Goal: Obtain resource: Download file/media

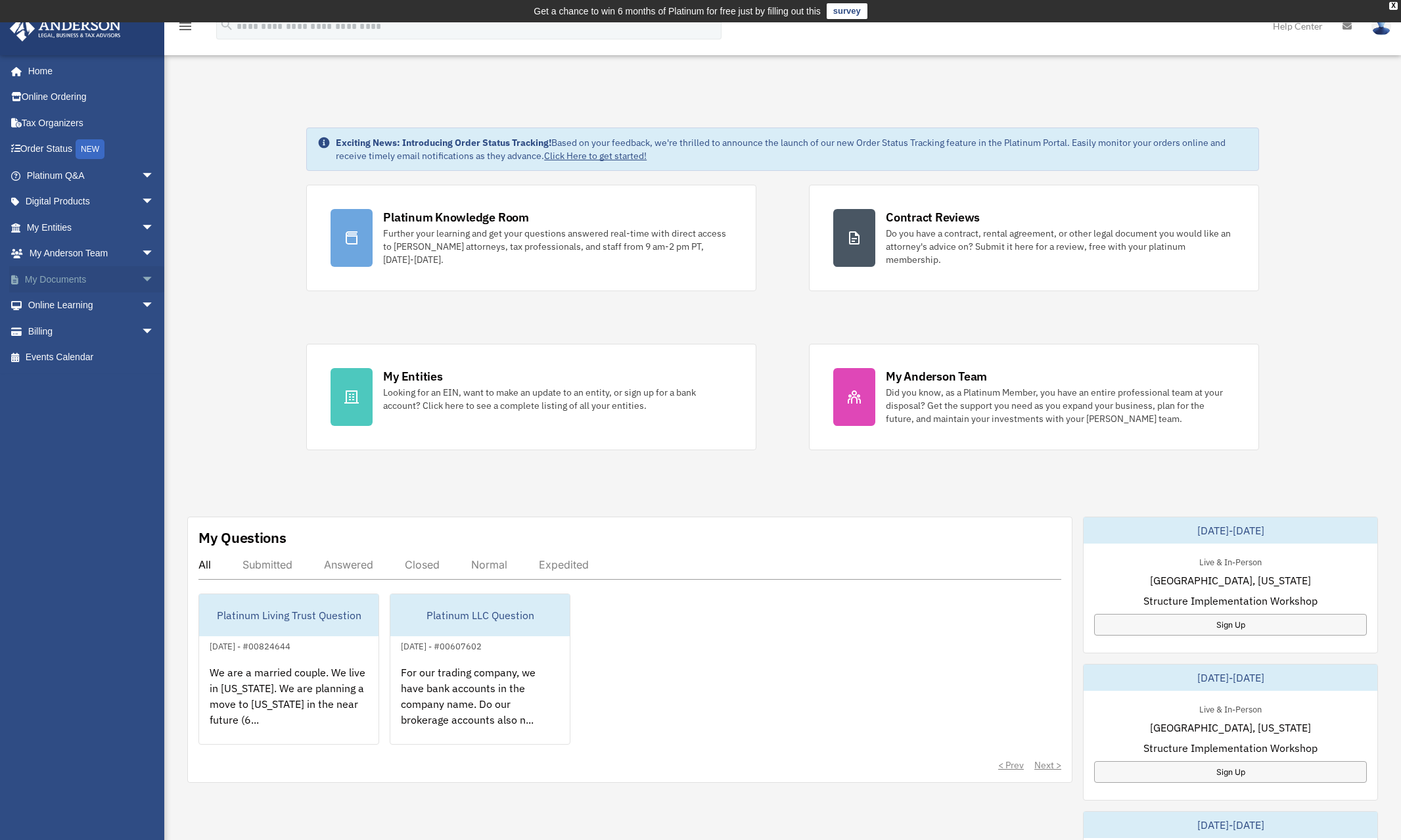
click at [87, 271] on link "My Documents arrow_drop_down" at bounding box center [91, 279] width 165 height 27
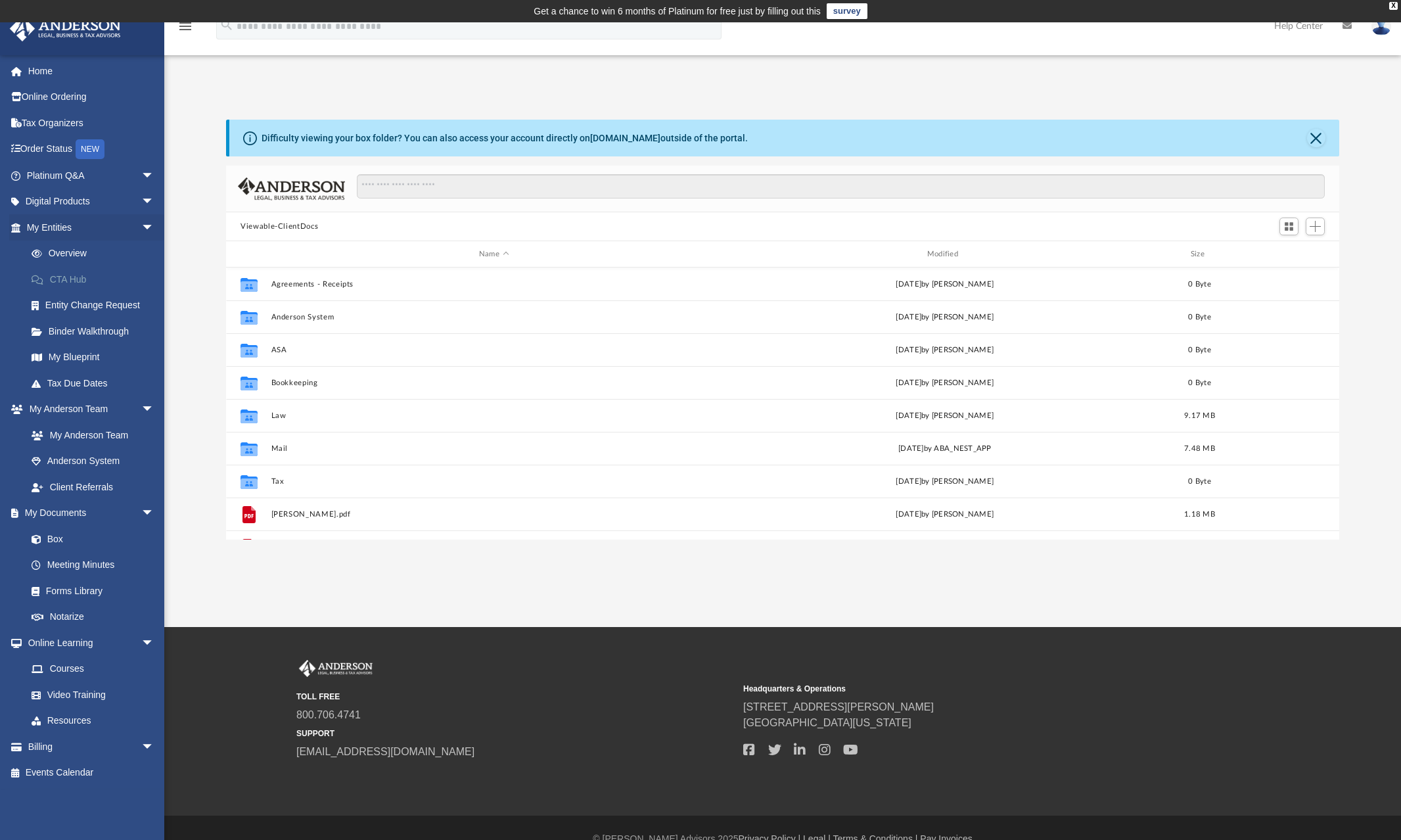
scroll to position [288, 1103]
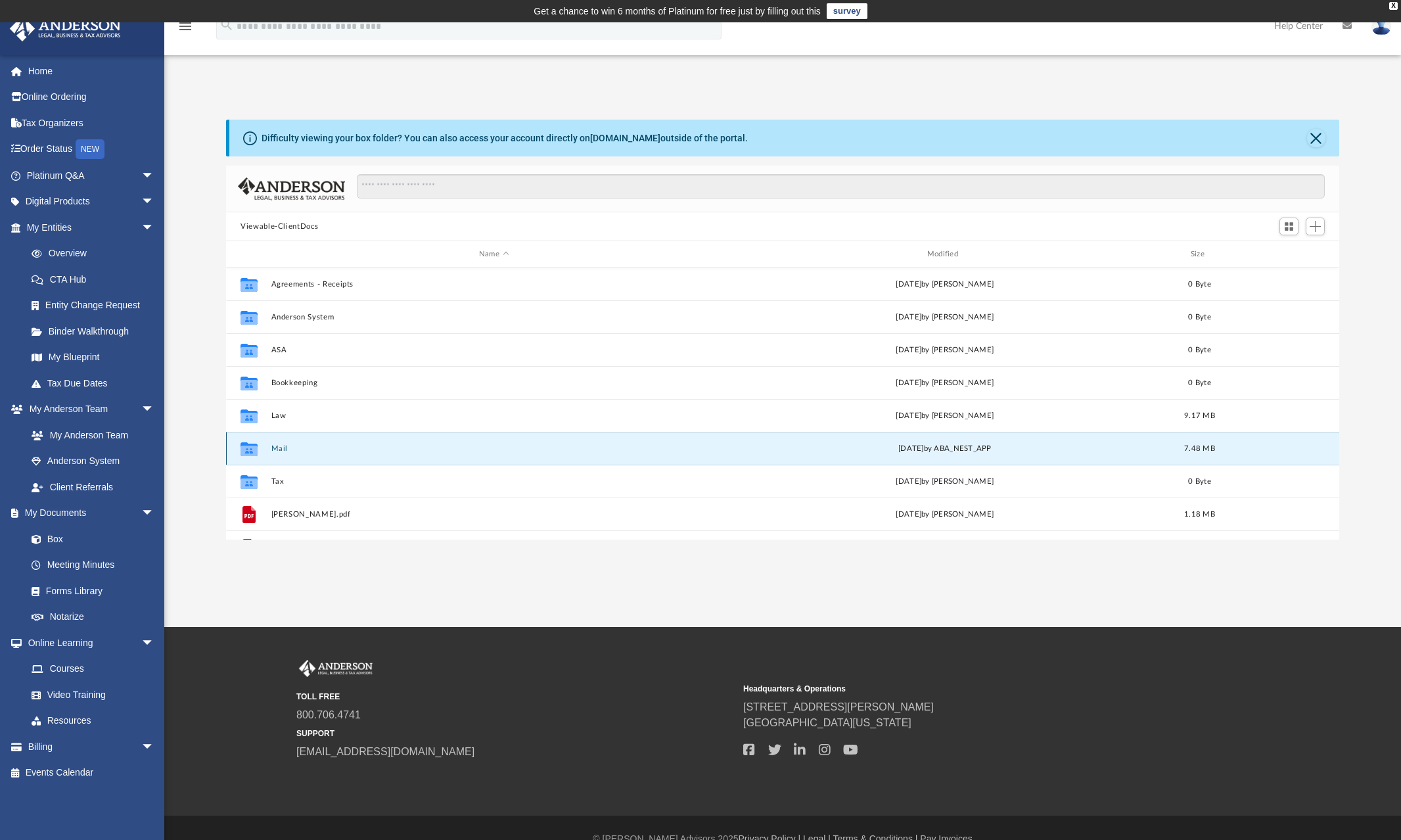
click at [272, 448] on button "Mail" at bounding box center [494, 448] width 446 height 9
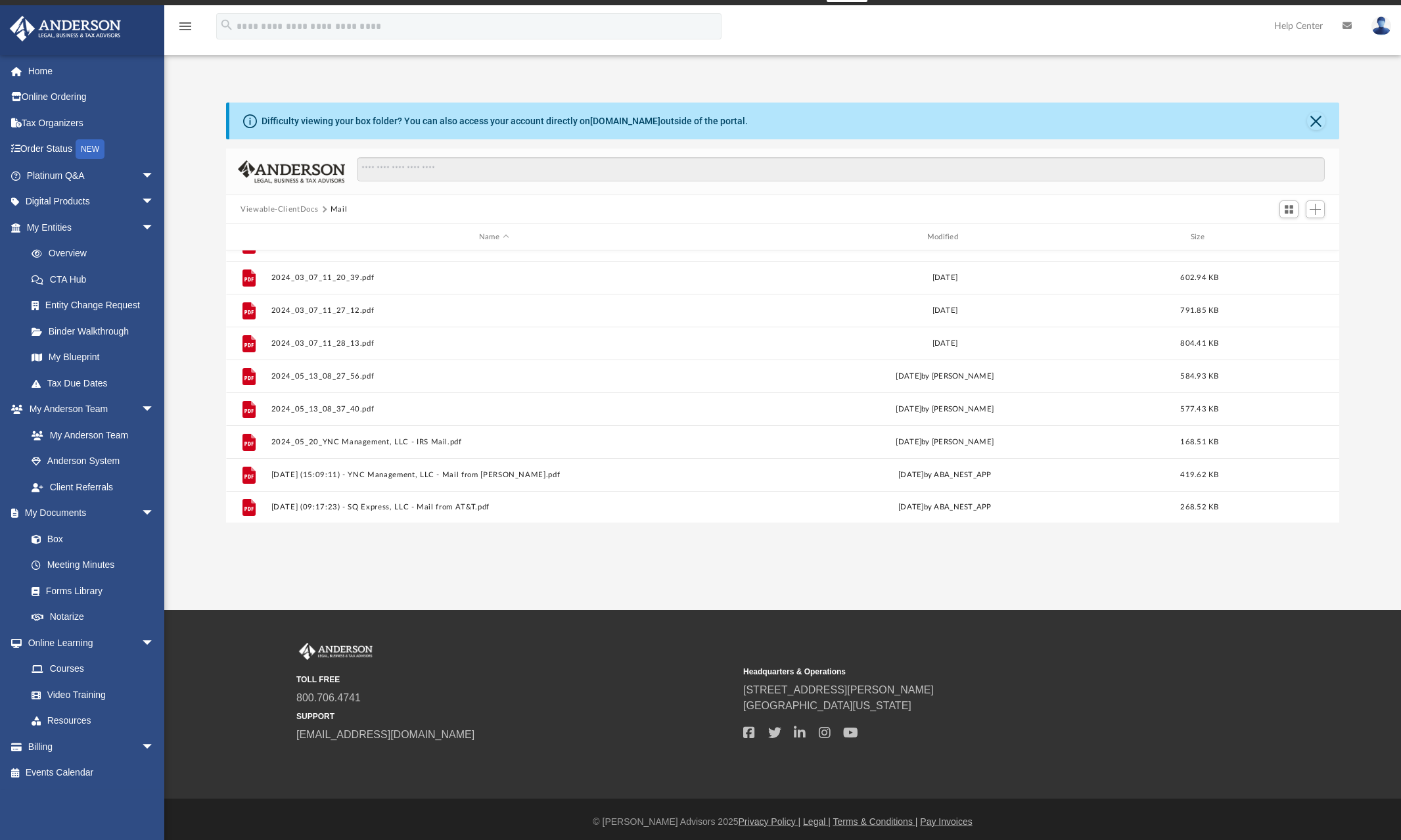
scroll to position [22, 0]
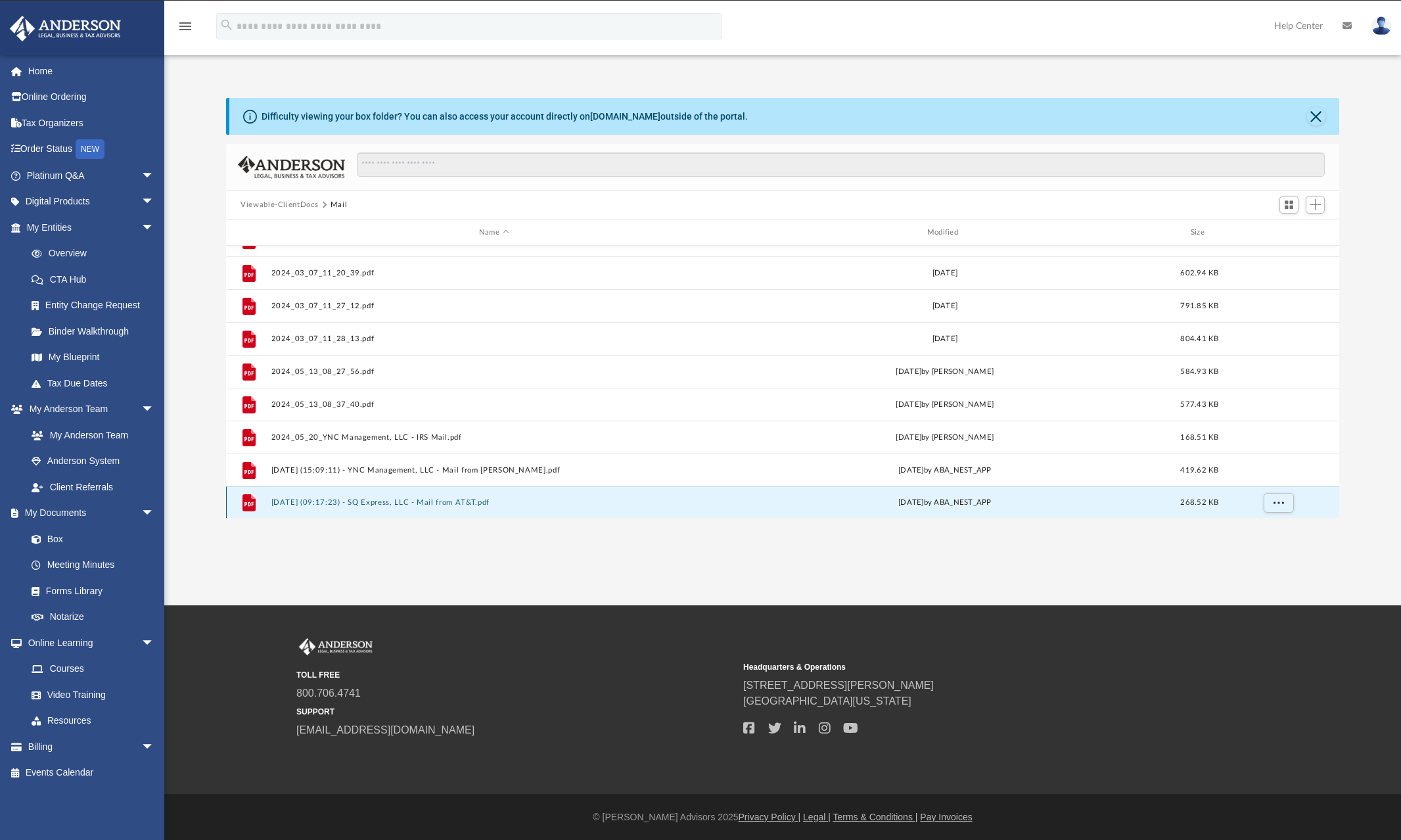
click at [464, 501] on button "2025.08.05 (09:17:23) - SQ Express, LLC - Mail from AT&T.pdf" at bounding box center [494, 502] width 446 height 9
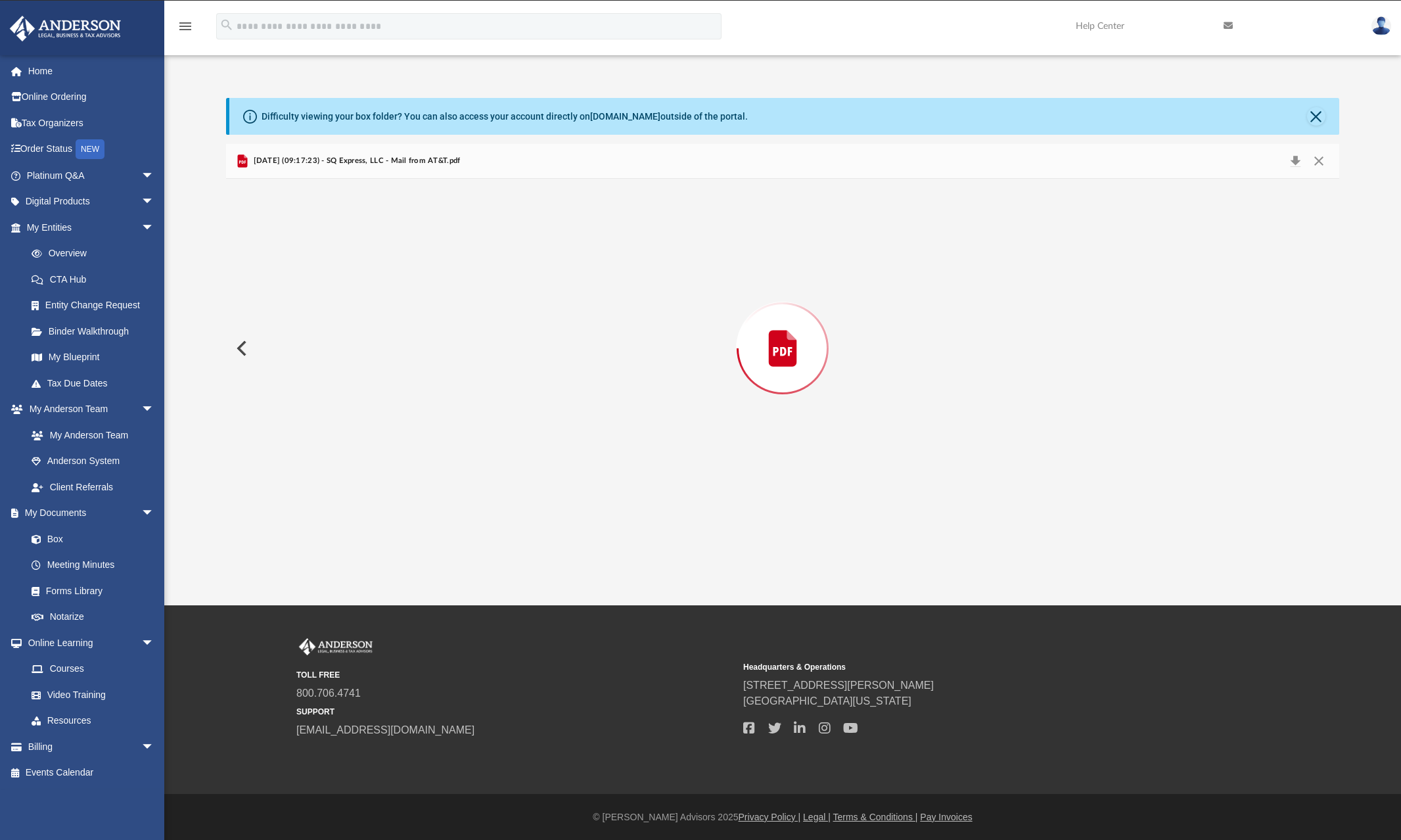
scroll to position [600, 0]
click at [1015, 261] on div "Document Viewer" at bounding box center [783, 476] width 1114 height 1796
click at [1325, 161] on button "Close" at bounding box center [1320, 161] width 24 height 21
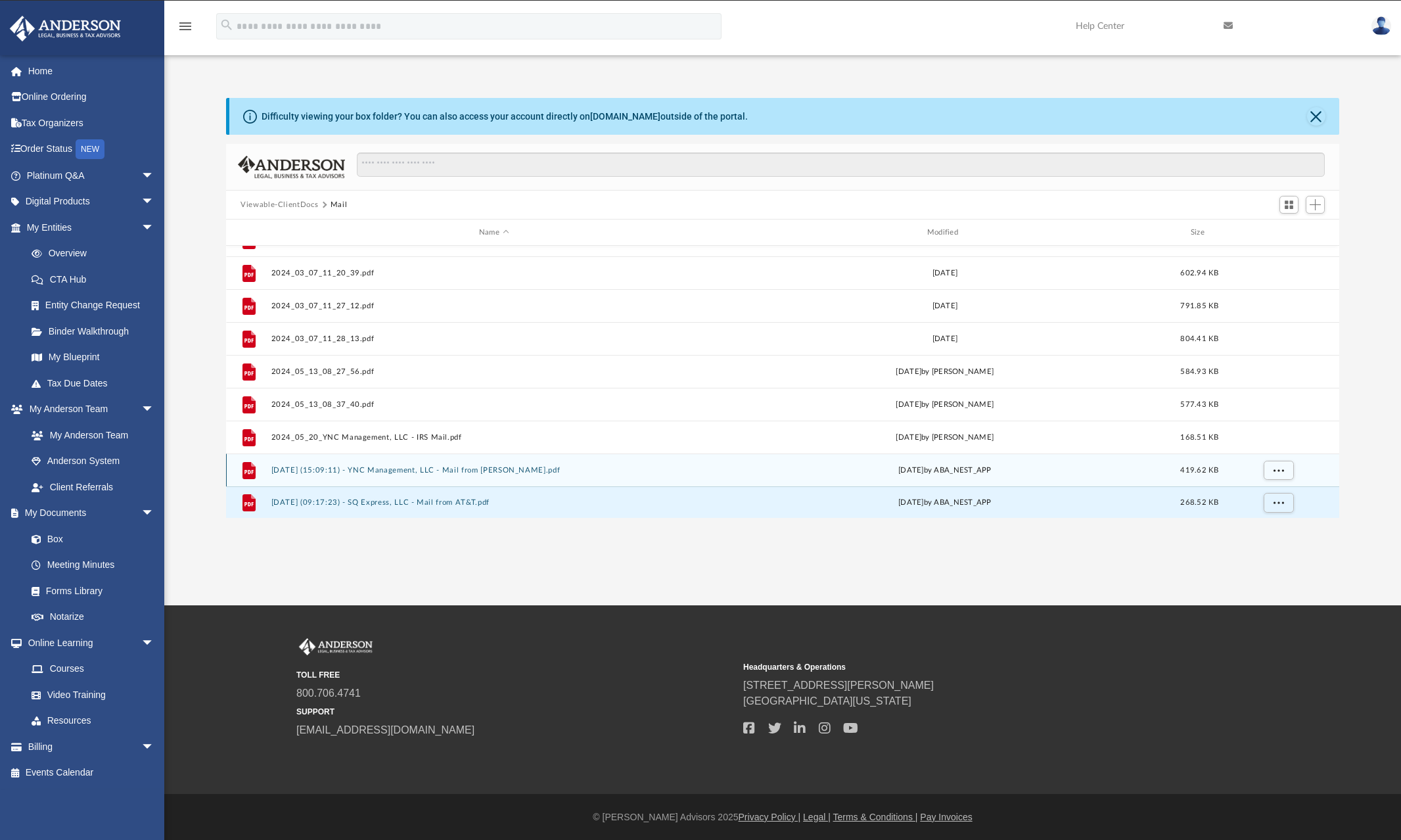
click at [493, 470] on button "2025.07.03 (15:09:11) - YNC Management, LLC - Mail from Ms. H. Lewis.pdf" at bounding box center [494, 470] width 446 height 9
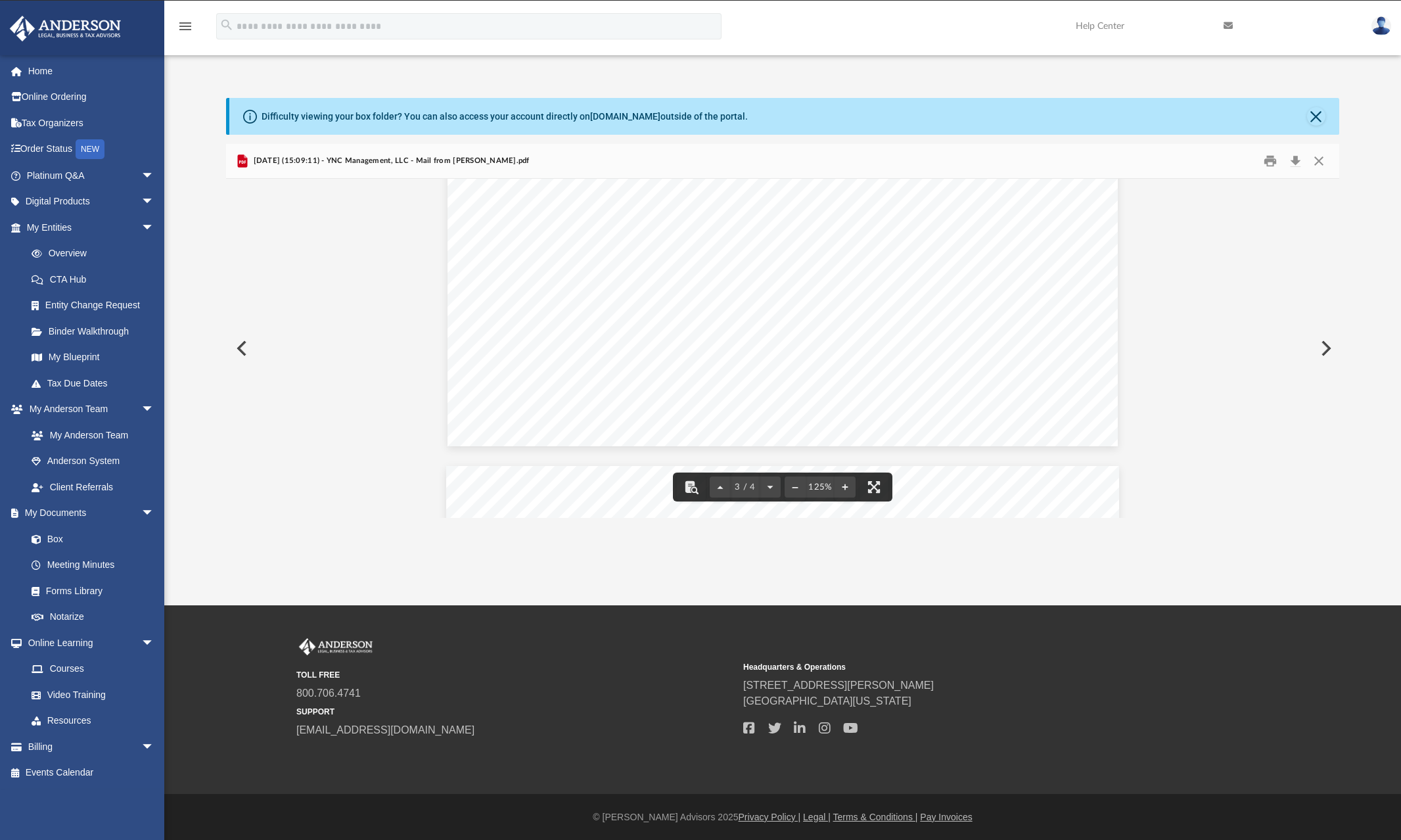
scroll to position [1239, 0]
click at [1295, 158] on button "Download" at bounding box center [1296, 161] width 24 height 21
